Goal: Task Accomplishment & Management: Manage account settings

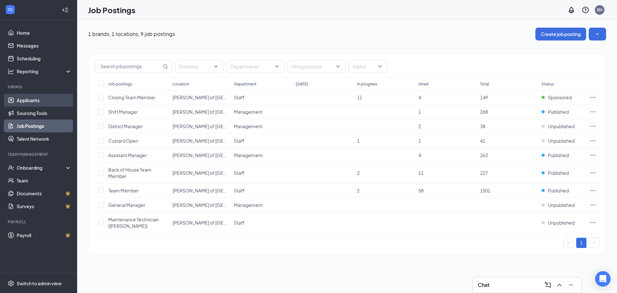
click at [22, 102] on link "Applicants" at bounding box center [44, 100] width 55 height 13
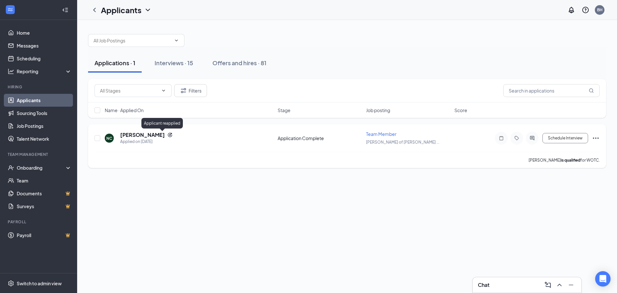
click at [167, 136] on icon "Reapply" at bounding box center [169, 134] width 5 height 5
click at [147, 134] on h5 "[PERSON_NAME]" at bounding box center [142, 134] width 45 height 7
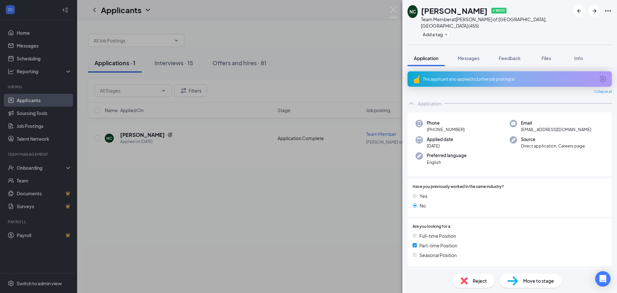
click at [430, 76] on div "This applicant also applied to 1 other job posting(s)" at bounding box center [510, 78] width 204 height 15
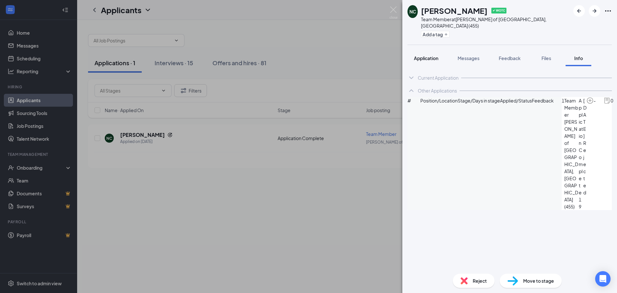
click at [428, 55] on span "Application" at bounding box center [426, 58] width 24 height 6
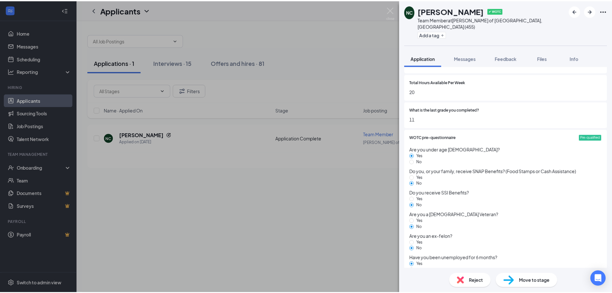
scroll to position [458, 0]
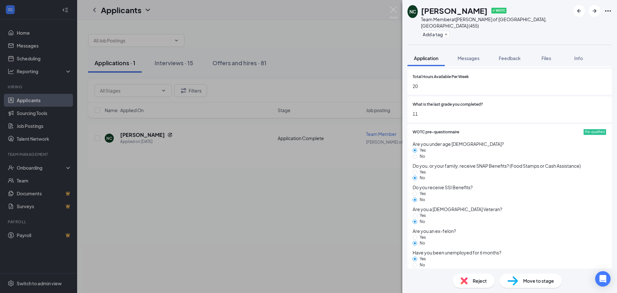
click at [266, 208] on div "NC [PERSON_NAME] ✔ WOTC Team Member at [PERSON_NAME] of [GEOGRAPHIC_DATA], [GEO…" at bounding box center [308, 146] width 617 height 293
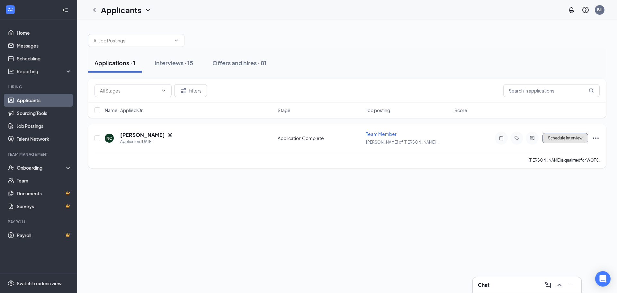
click at [560, 139] on button "Schedule Interview" at bounding box center [566, 138] width 46 height 10
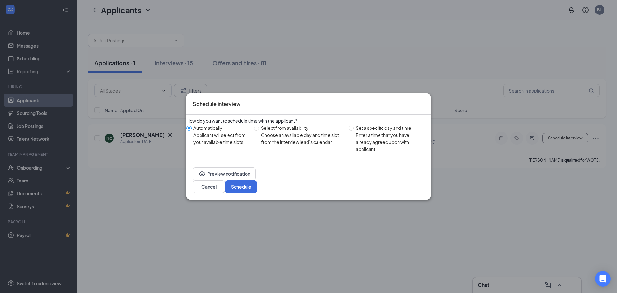
click at [424, 100] on icon "Cross" at bounding box center [424, 100] width 0 height 0
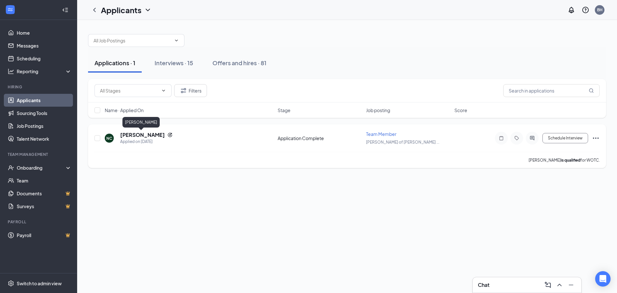
click at [130, 137] on h5 "[PERSON_NAME]" at bounding box center [142, 134] width 45 height 7
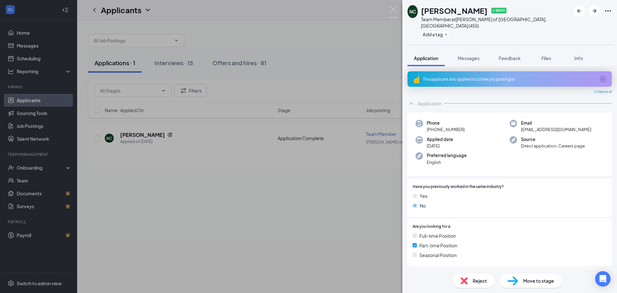
click at [441, 76] on div "This applicant also applied to 1 other job posting(s)" at bounding box center [509, 78] width 172 height 5
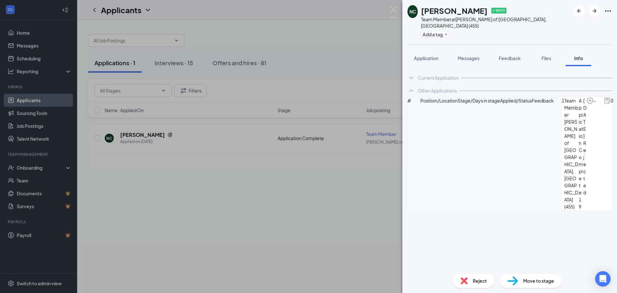
click at [252, 220] on div "NC [PERSON_NAME] ✔ WOTC Team Member at [PERSON_NAME] of [GEOGRAPHIC_DATA], [GEO…" at bounding box center [308, 146] width 617 height 293
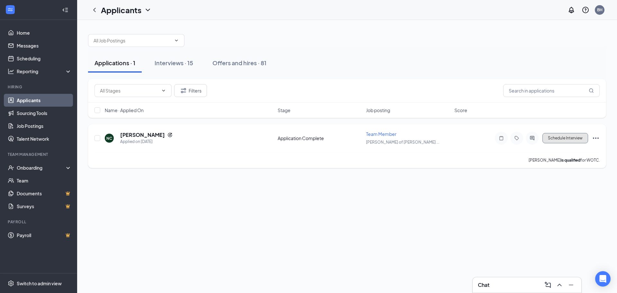
click at [557, 136] on button "Schedule Interview" at bounding box center [566, 138] width 46 height 10
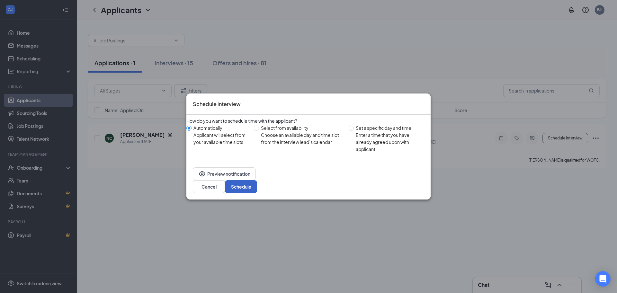
click at [257, 183] on button "Schedule" at bounding box center [241, 186] width 32 height 13
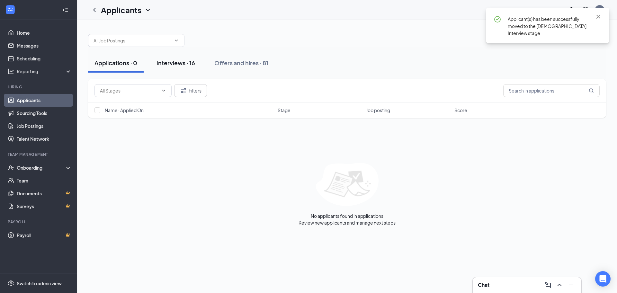
click at [175, 63] on div "Interviews · 16" at bounding box center [176, 63] width 39 height 8
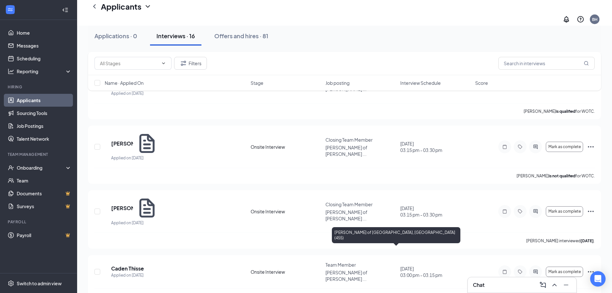
scroll to position [193, 0]
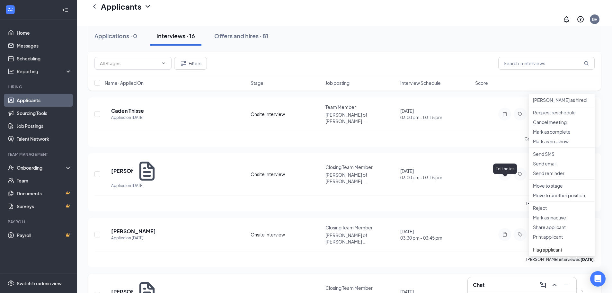
scroll to position [354, 0]
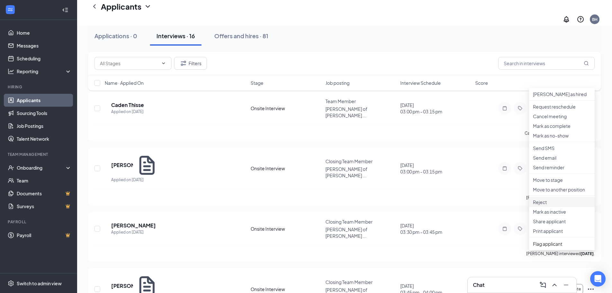
click at [536, 205] on p "Reject" at bounding box center [562, 202] width 58 height 6
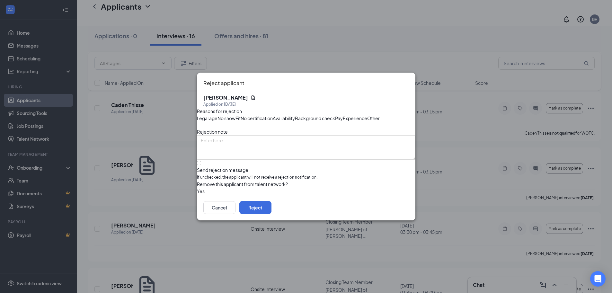
click at [236, 115] on span "No show" at bounding box center [227, 118] width 18 height 7
click at [271, 155] on textarea at bounding box center [306, 147] width 219 height 24
type textarea "Didn't show for interview"
click at [272, 214] on button "Reject" at bounding box center [255, 207] width 32 height 13
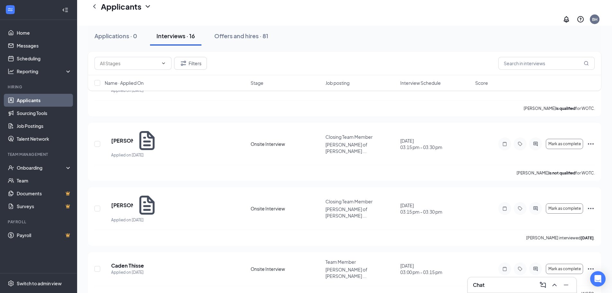
scroll to position [225, 0]
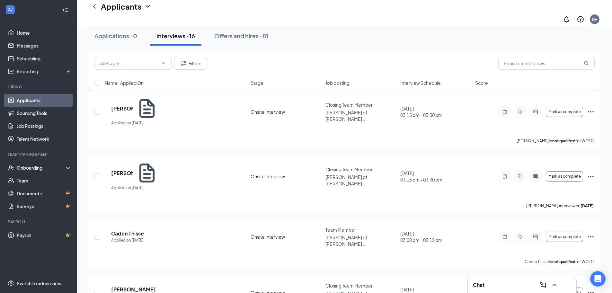
click at [590, 289] on icon "Ellipses" at bounding box center [591, 293] width 8 height 8
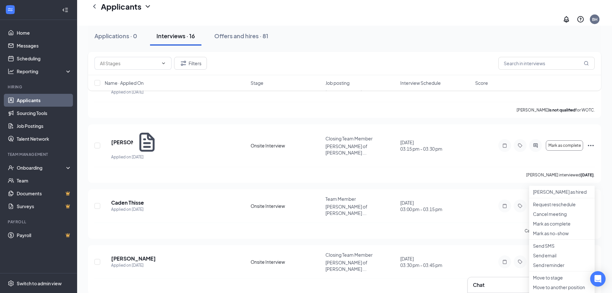
scroll to position [321, 0]
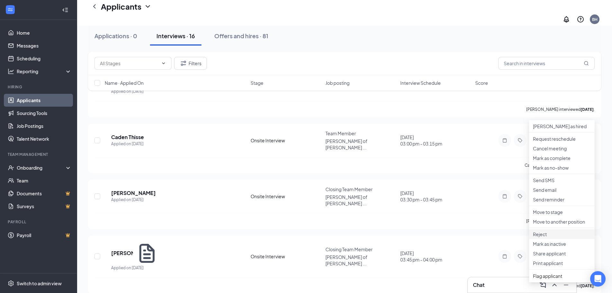
click at [540, 238] on p "Reject" at bounding box center [562, 234] width 58 height 6
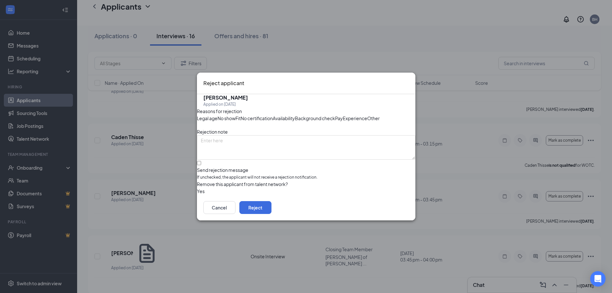
click at [236, 115] on span "No show" at bounding box center [227, 118] width 18 height 7
click at [272, 214] on button "Reject" at bounding box center [255, 207] width 32 height 13
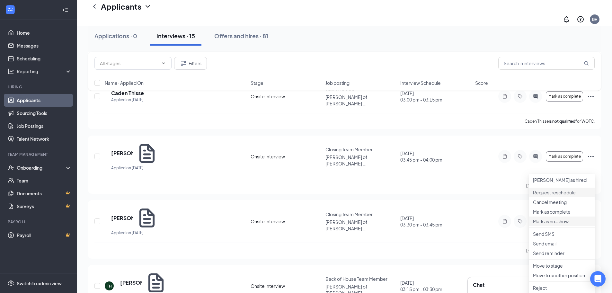
scroll to position [386, 0]
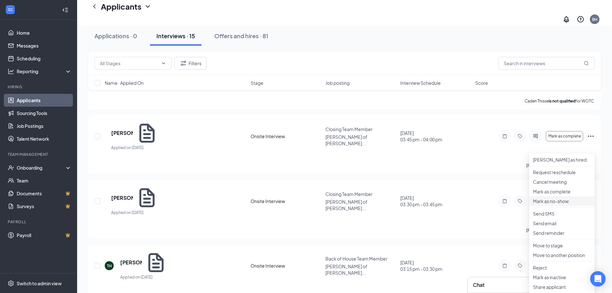
click at [544, 204] on p "Mark as no-show" at bounding box center [562, 201] width 58 height 6
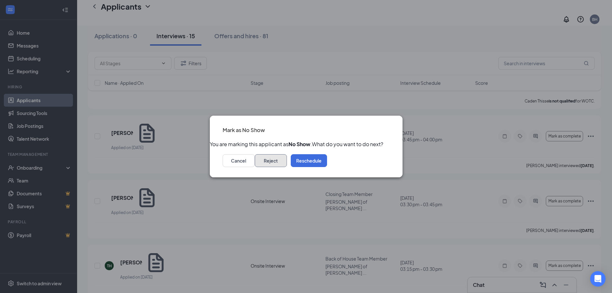
click at [287, 167] on button "Reject" at bounding box center [271, 160] width 32 height 13
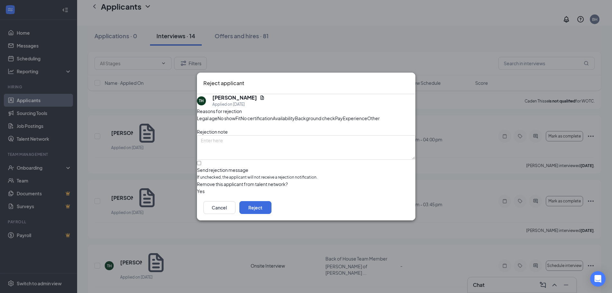
click at [236, 115] on span "No show" at bounding box center [227, 118] width 18 height 7
click at [272, 214] on button "Reject" at bounding box center [255, 207] width 32 height 13
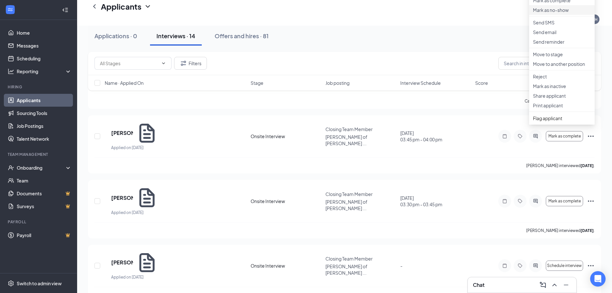
click at [539, 13] on p "Mark as no-show" at bounding box center [562, 10] width 58 height 6
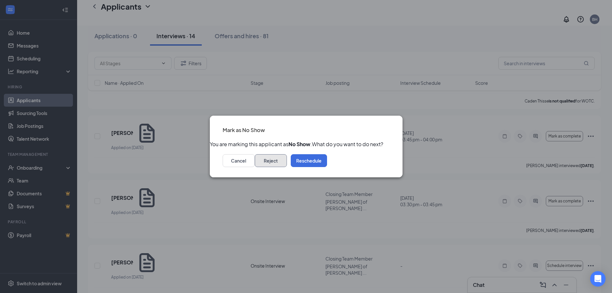
click at [287, 165] on button "Reject" at bounding box center [271, 160] width 32 height 13
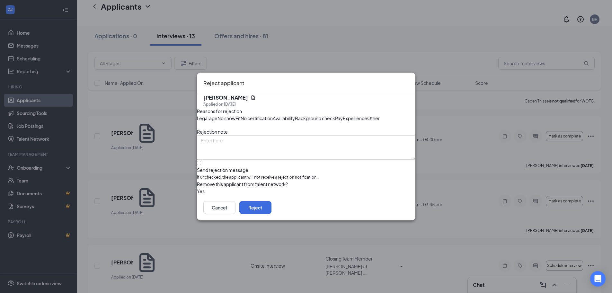
click at [236, 115] on span "No show" at bounding box center [227, 118] width 18 height 7
click at [272, 214] on button "Reject" at bounding box center [255, 207] width 32 height 13
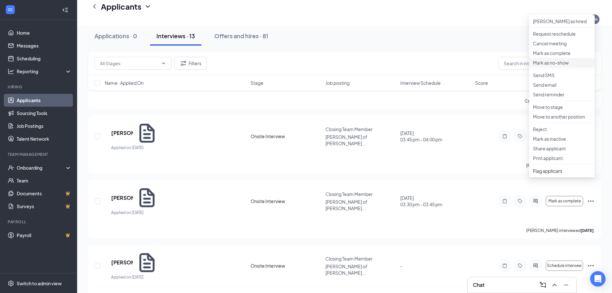
click at [551, 66] on p "Mark as no-show" at bounding box center [562, 62] width 58 height 6
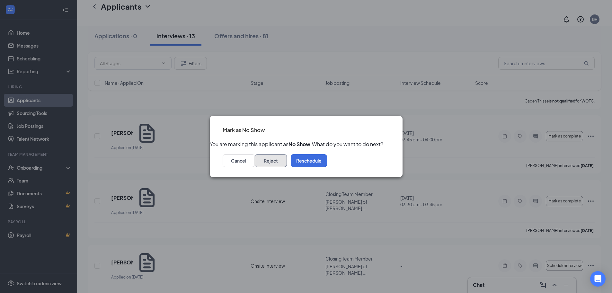
click at [287, 165] on button "Reject" at bounding box center [271, 160] width 32 height 13
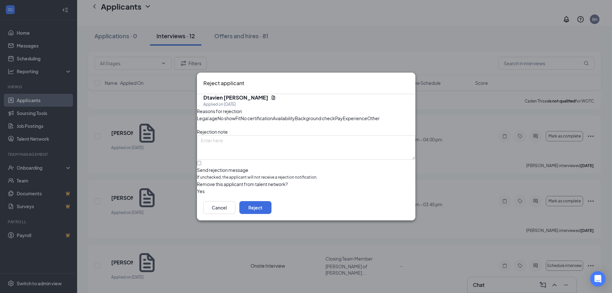
click at [236, 115] on span "No show" at bounding box center [227, 118] width 18 height 7
click at [272, 214] on button "Reject" at bounding box center [255, 207] width 32 height 13
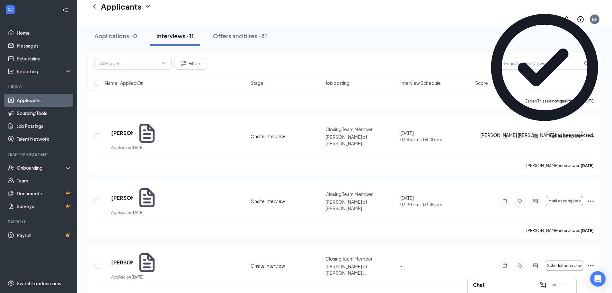
scroll to position [370, 0]
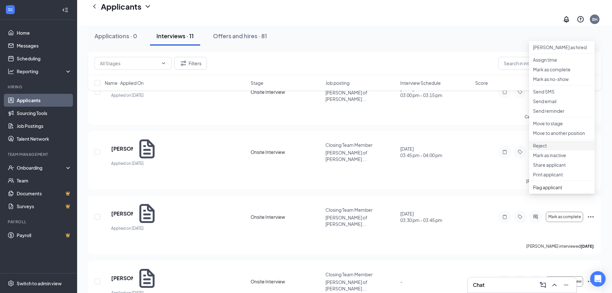
click at [540, 149] on p "Reject" at bounding box center [562, 145] width 58 height 6
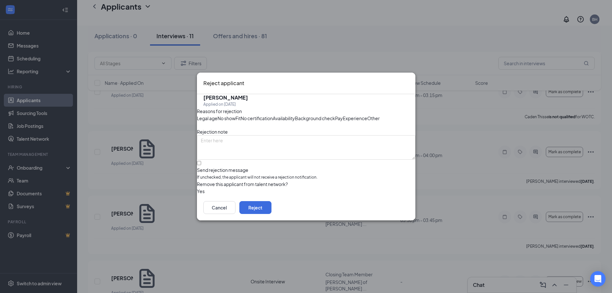
click at [236, 115] on div "No show" at bounding box center [227, 118] width 18 height 7
click at [248, 152] on textarea at bounding box center [306, 147] width 219 height 24
type textarea "Didn't reply to interview invite"
click at [272, 214] on button "Reject" at bounding box center [255, 207] width 32 height 13
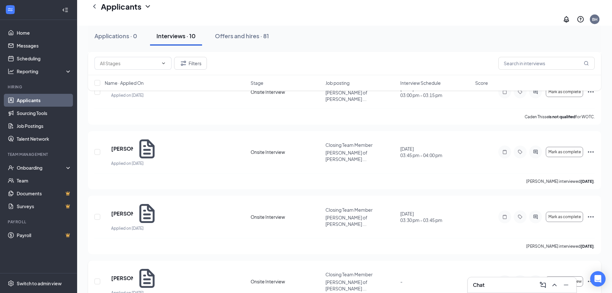
click at [588, 278] on icon "Ellipses" at bounding box center [591, 282] width 8 height 8
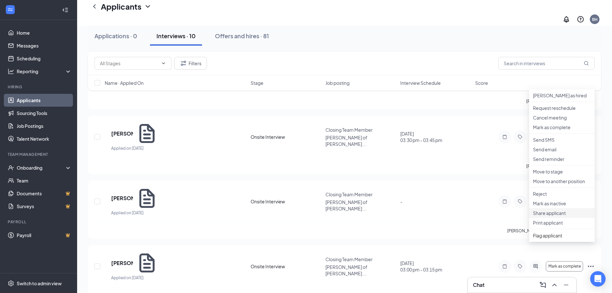
scroll to position [466, 0]
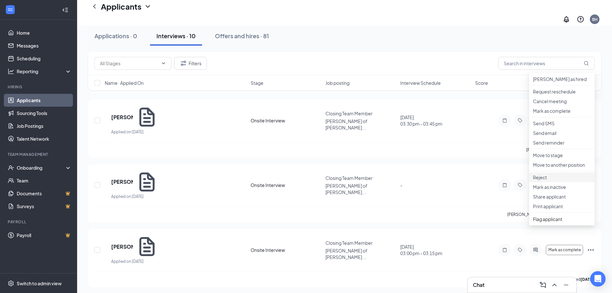
click at [543, 181] on p "Reject" at bounding box center [562, 177] width 58 height 6
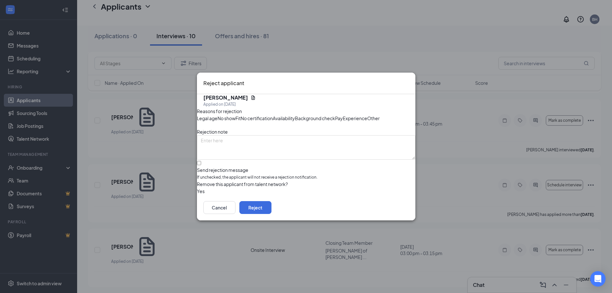
click at [236, 115] on span "No show" at bounding box center [227, 118] width 18 height 7
click at [239, 158] on textarea at bounding box center [306, 147] width 219 height 24
type textarea "Didn't reply to interview invite"
click at [272, 214] on button "Reject" at bounding box center [255, 207] width 32 height 13
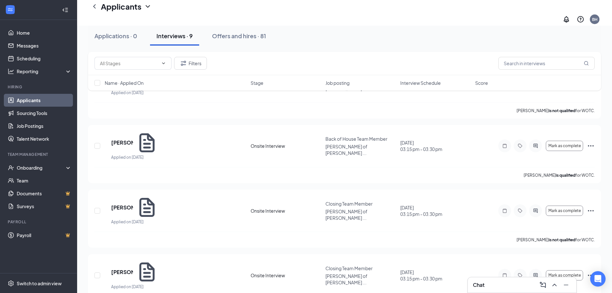
scroll to position [691, 0]
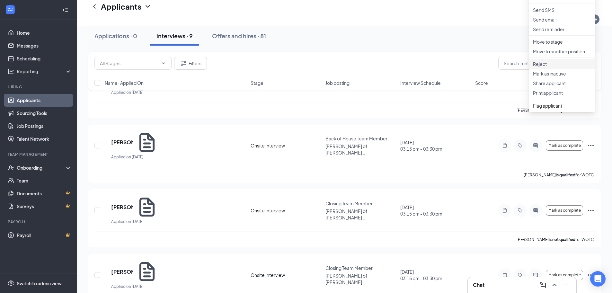
click at [544, 67] on p "Reject" at bounding box center [562, 64] width 58 height 6
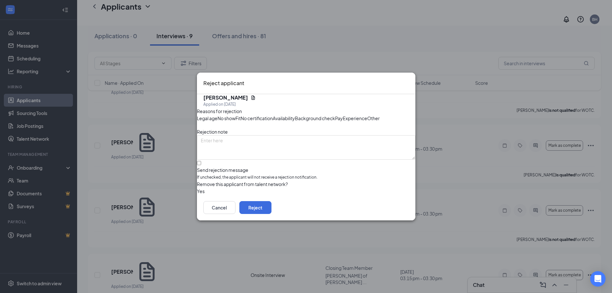
click at [236, 115] on span "No show" at bounding box center [227, 118] width 18 height 7
click at [197, 195] on button "button" at bounding box center [197, 191] width 0 height 7
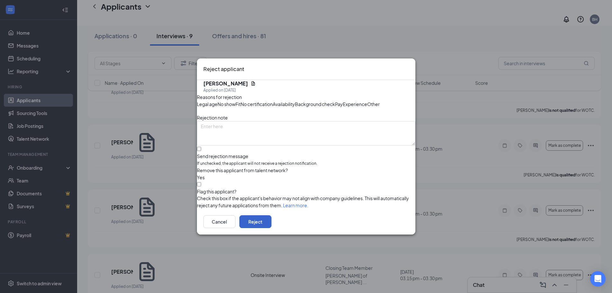
click at [272, 228] on button "Reject" at bounding box center [255, 221] width 32 height 13
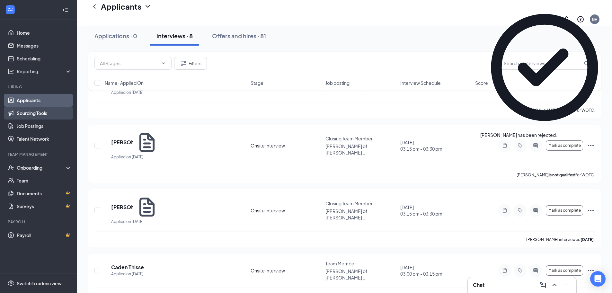
scroll to position [614, 0]
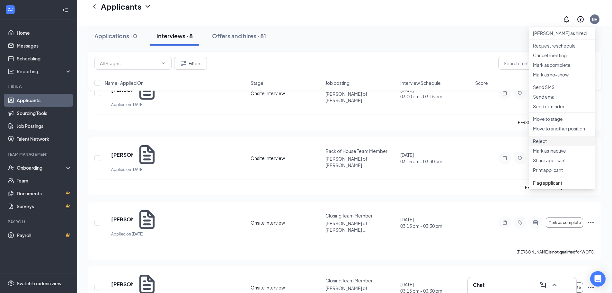
click at [537, 144] on p "Reject" at bounding box center [562, 141] width 58 height 6
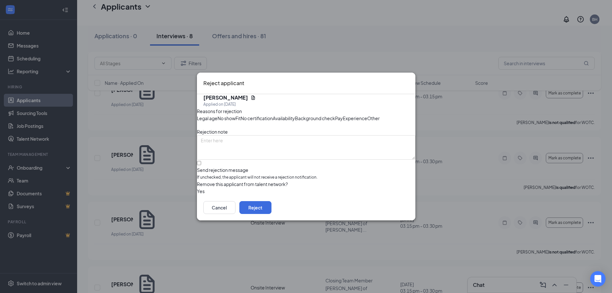
click at [241, 115] on div "Fit" at bounding box center [238, 118] width 5 height 7
click at [272, 214] on button "Reject" at bounding box center [255, 207] width 32 height 13
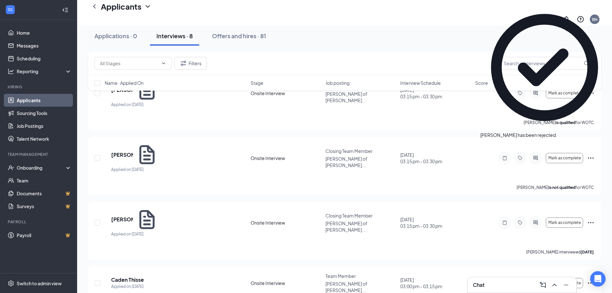
scroll to position [517, 0]
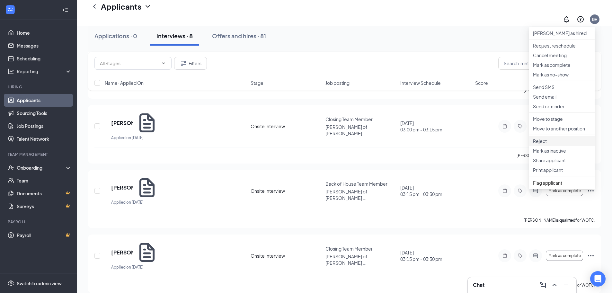
click at [537, 144] on p "Reject" at bounding box center [562, 141] width 58 height 6
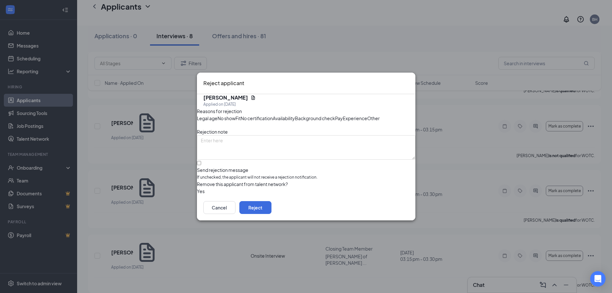
click at [236, 115] on span "No show" at bounding box center [227, 118] width 18 height 7
click at [246, 148] on textarea at bounding box center [306, 147] width 219 height 24
type textarea "Did not show to the interview"
click at [197, 195] on button "button" at bounding box center [197, 191] width 0 height 7
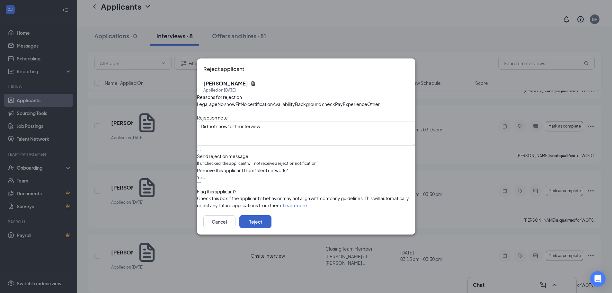
click at [272, 228] on button "Reject" at bounding box center [255, 221] width 32 height 13
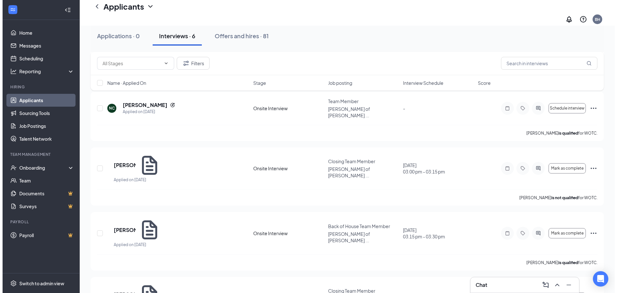
scroll to position [419, 0]
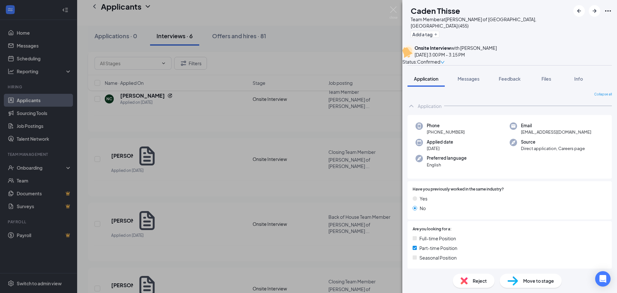
click at [609, 11] on icon "Ellipses" at bounding box center [608, 11] width 8 height 8
click at [562, 26] on link "View full application" at bounding box center [559, 22] width 41 height 7
click at [333, 62] on div "CT Caden Thisse Team Member at [PERSON_NAME] of [GEOGRAPHIC_DATA], [GEOGRAPHIC_…" at bounding box center [308, 146] width 617 height 293
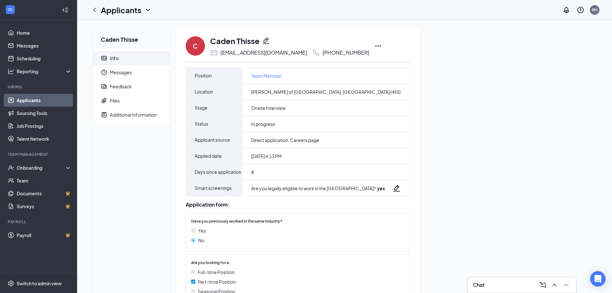
click at [374, 44] on icon "Ellipses" at bounding box center [378, 46] width 8 height 8
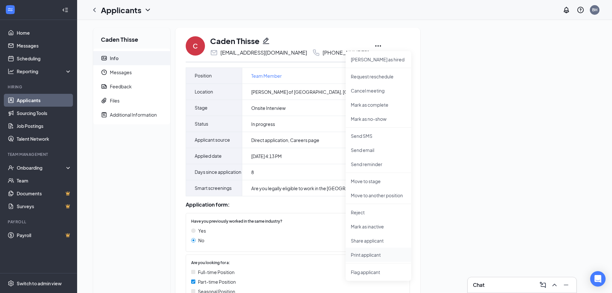
click at [360, 255] on p "Print applicant" at bounding box center [378, 255] width 55 height 6
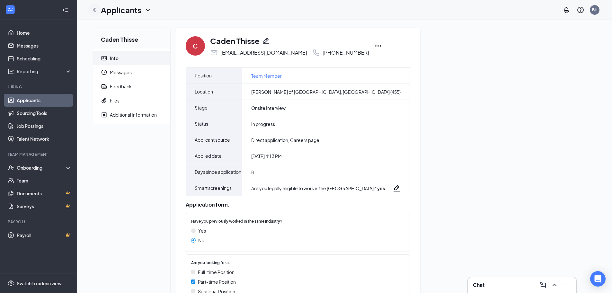
click at [95, 11] on icon "ChevronLeft" at bounding box center [95, 10] width 8 height 8
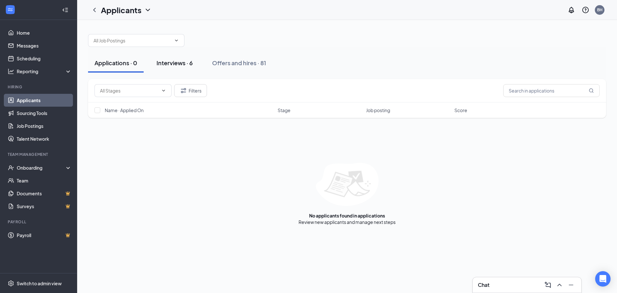
click at [171, 66] on div "Interviews · 6" at bounding box center [175, 63] width 36 height 8
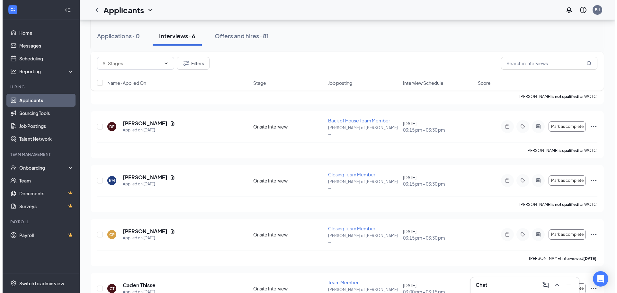
scroll to position [126, 0]
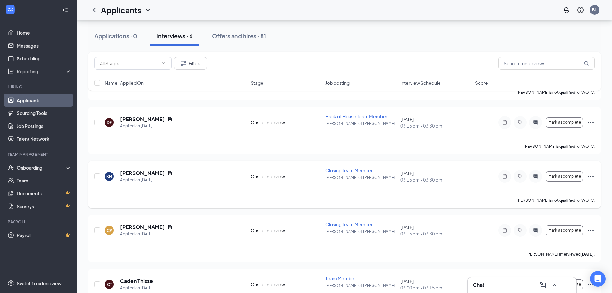
click at [589, 176] on icon "Ellipses" at bounding box center [591, 176] width 6 height 1
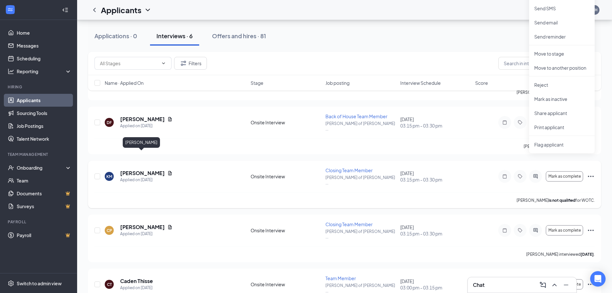
click at [146, 170] on h5 "[PERSON_NAME]" at bounding box center [142, 173] width 45 height 7
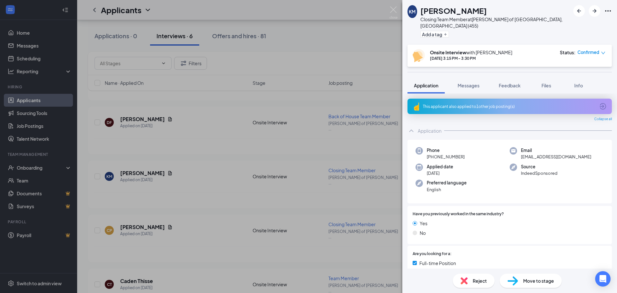
click at [433, 104] on div "This applicant also applied to 1 other job posting(s)" at bounding box center [509, 106] width 172 height 5
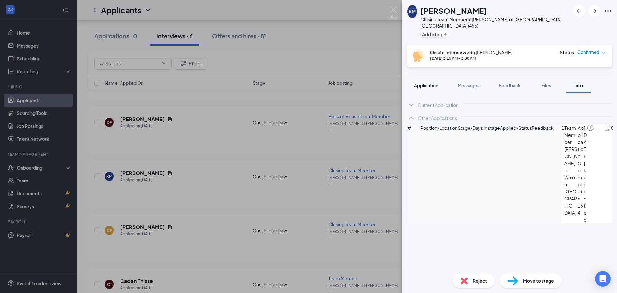
click at [430, 83] on span "Application" at bounding box center [426, 86] width 24 height 6
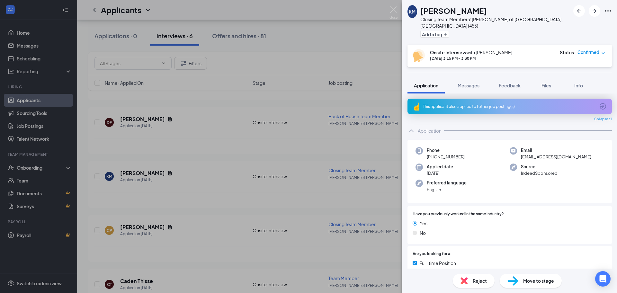
click at [610, 9] on icon "Ellipses" at bounding box center [608, 11] width 8 height 8
click at [610, 11] on icon "Ellipses" at bounding box center [608, 10] width 6 height 1
click at [588, 24] on link "View full application" at bounding box center [573, 25] width 69 height 6
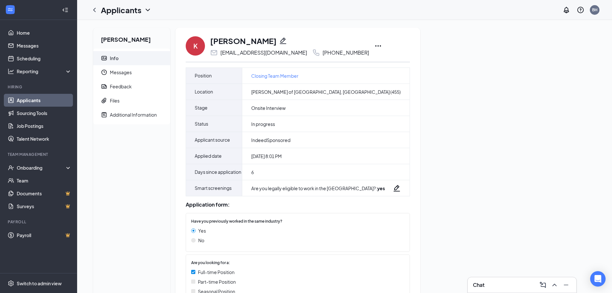
click at [374, 47] on icon "Ellipses" at bounding box center [378, 46] width 8 height 8
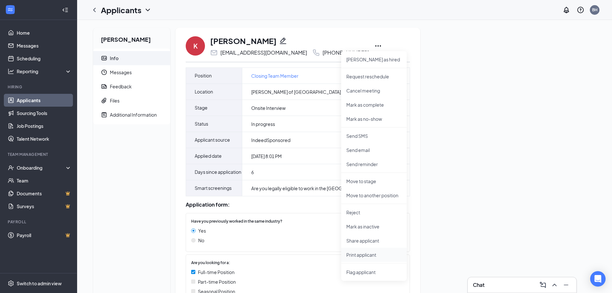
click at [373, 256] on p "Print applicant" at bounding box center [373, 255] width 55 height 6
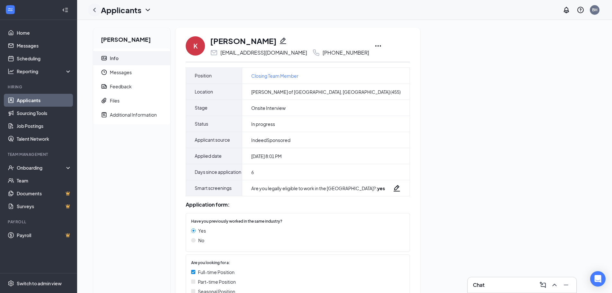
click at [95, 10] on icon "ChevronLeft" at bounding box center [95, 10] width 8 height 8
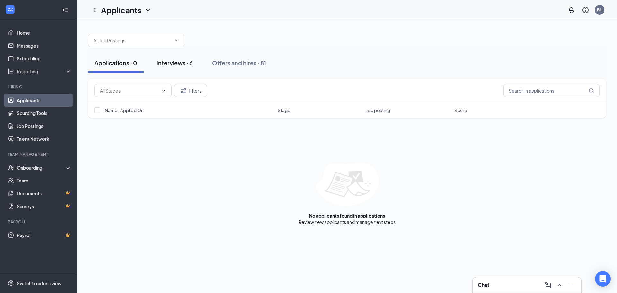
click at [176, 65] on div "Interviews · 6" at bounding box center [175, 63] width 36 height 8
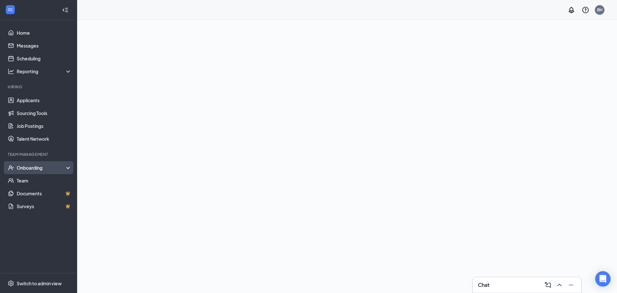
click at [26, 170] on div "Onboarding" at bounding box center [41, 168] width 49 height 6
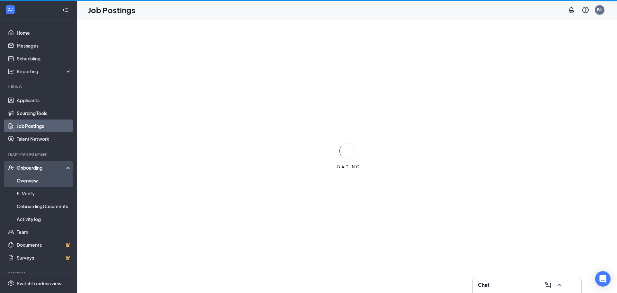
click at [27, 184] on link "Overview" at bounding box center [44, 180] width 55 height 13
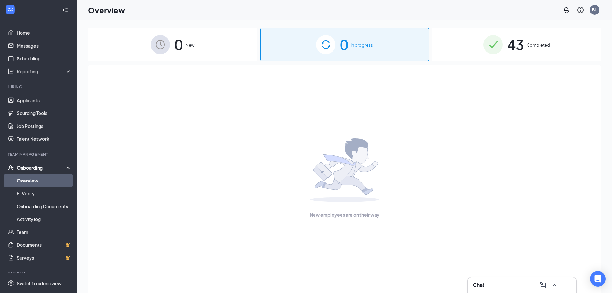
click at [491, 45] on img at bounding box center [493, 44] width 19 height 19
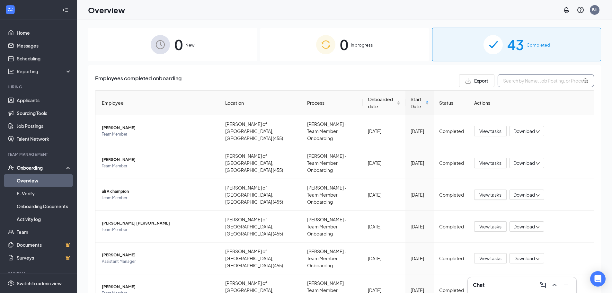
click at [506, 81] on input "text" at bounding box center [546, 80] width 96 height 13
click at [497, 159] on span "View tasks" at bounding box center [491, 162] width 22 height 7
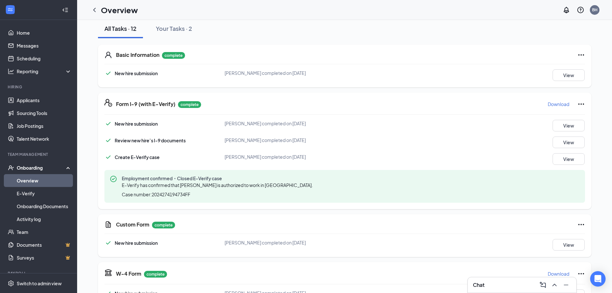
scroll to position [64, 0]
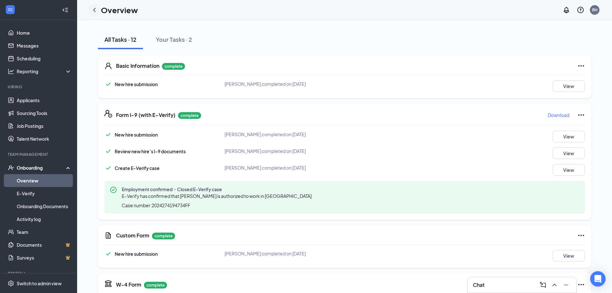
click at [93, 11] on icon "ChevronLeft" at bounding box center [95, 10] width 8 height 8
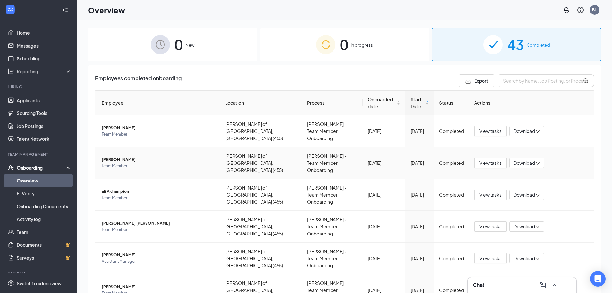
click at [514, 160] on span "Download" at bounding box center [525, 163] width 22 height 7
click at [487, 159] on span "View tasks" at bounding box center [491, 162] width 22 height 7
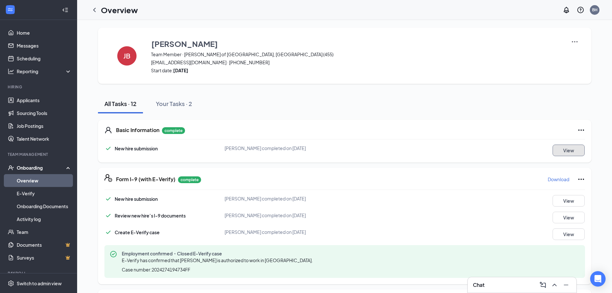
click at [563, 155] on button "View" at bounding box center [569, 151] width 32 height 12
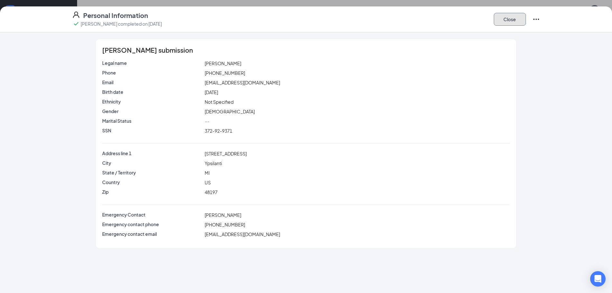
click at [516, 17] on button "Close" at bounding box center [510, 19] width 32 height 13
